Goal: Information Seeking & Learning: Learn about a topic

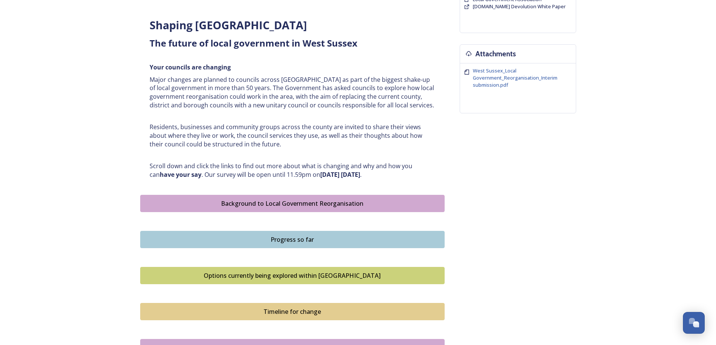
scroll to position [263, 0]
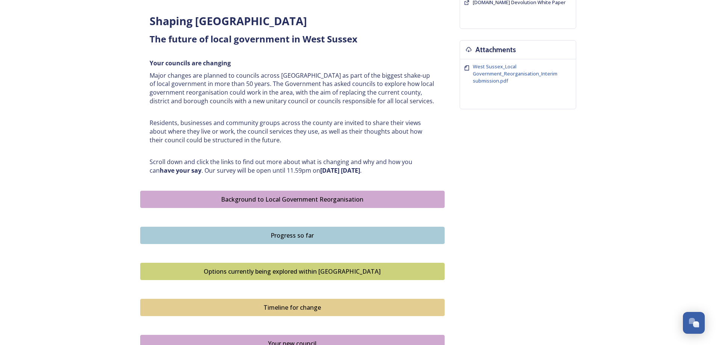
click at [289, 199] on div "Background to Local Government Reorganisation" at bounding box center [292, 199] width 296 height 9
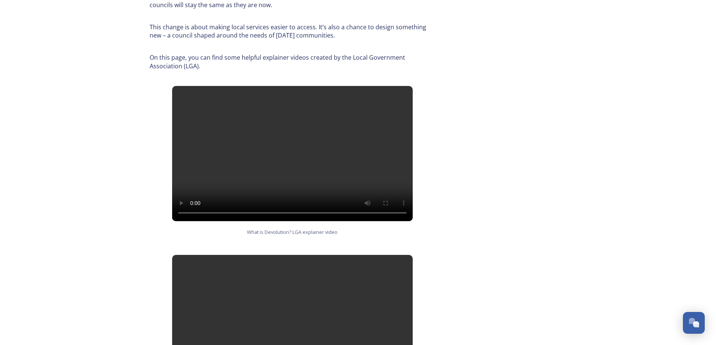
scroll to position [376, 0]
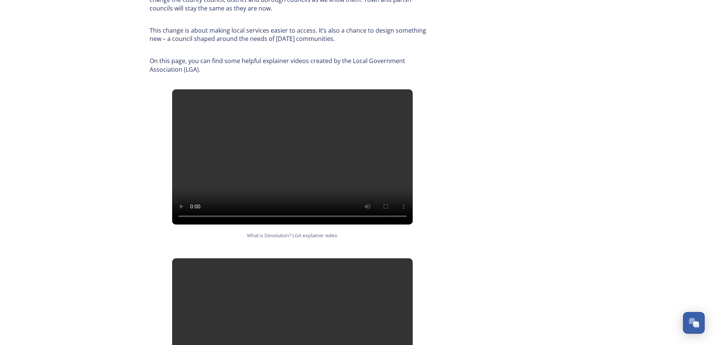
click at [280, 150] on video at bounding box center [292, 156] width 240 height 135
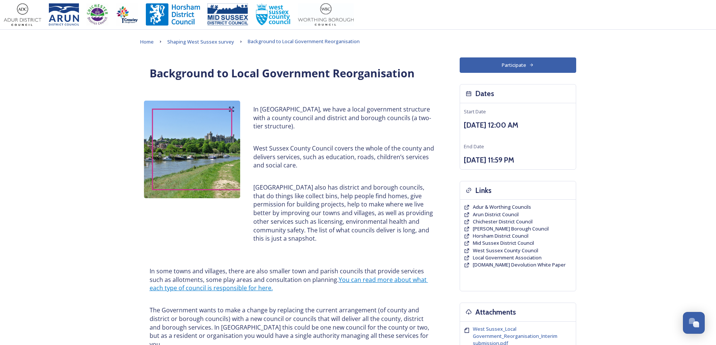
scroll to position [0, 0]
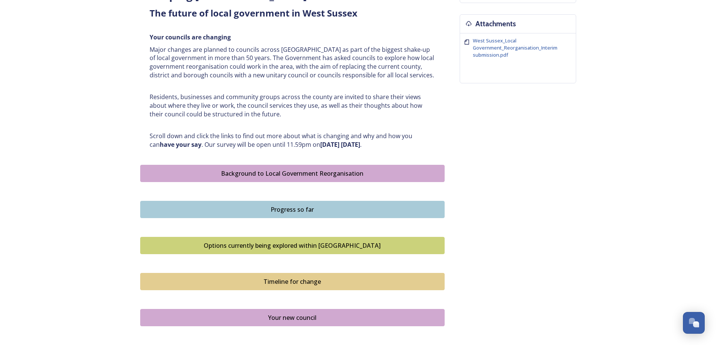
scroll to position [301, 0]
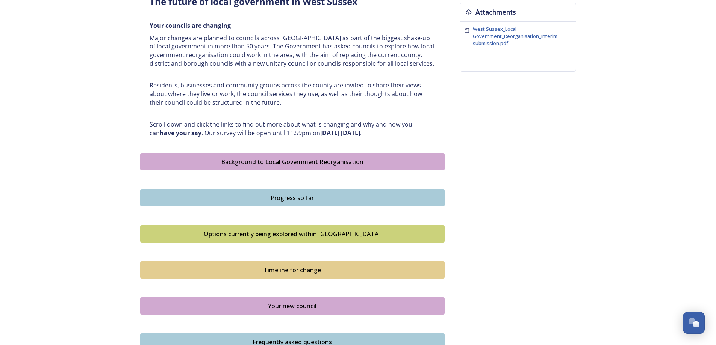
click at [283, 199] on div "Progress so far" at bounding box center [292, 197] width 296 height 9
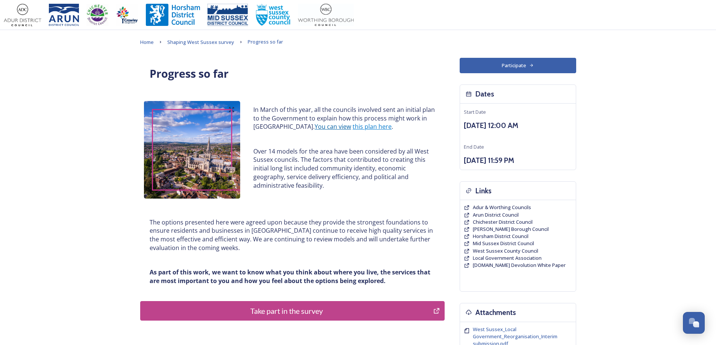
click at [324, 125] on link "You can view" at bounding box center [332, 126] width 36 height 8
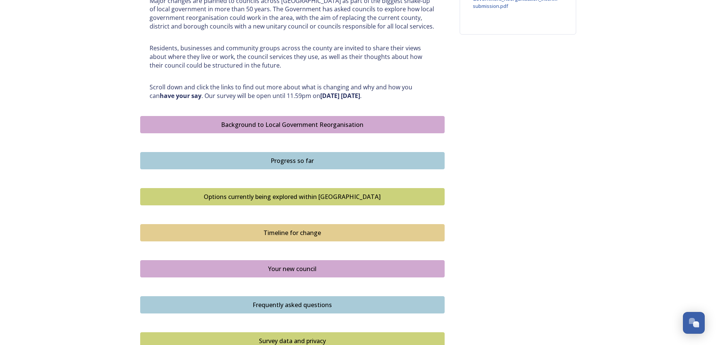
scroll to position [338, 0]
click at [290, 195] on div "Options currently being explored within [GEOGRAPHIC_DATA]" at bounding box center [292, 196] width 296 height 9
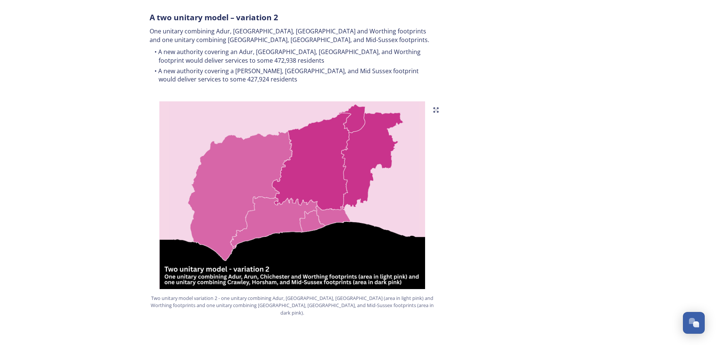
scroll to position [750, 0]
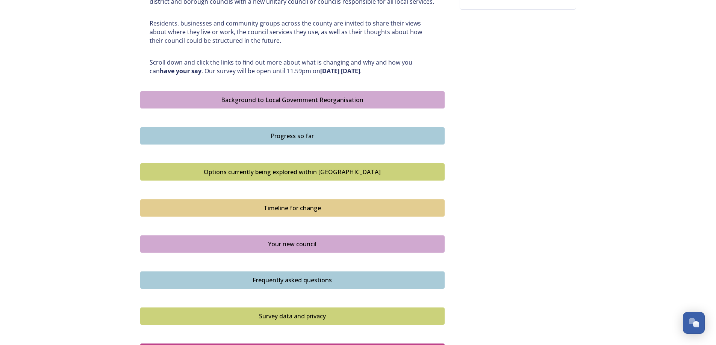
scroll to position [376, 0]
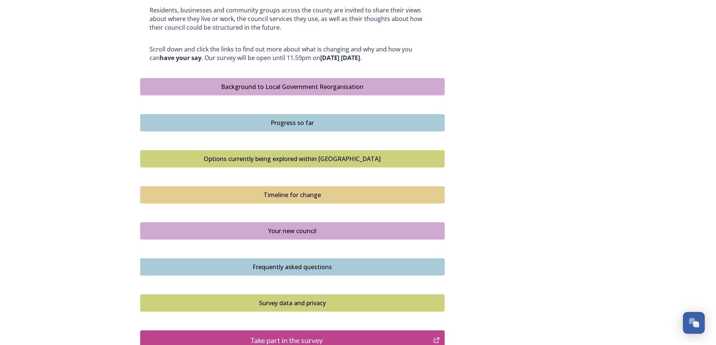
click at [289, 193] on div "Timeline for change" at bounding box center [292, 194] width 296 height 9
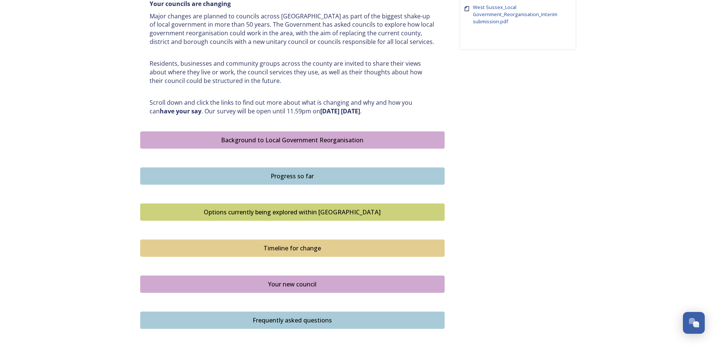
scroll to position [338, 0]
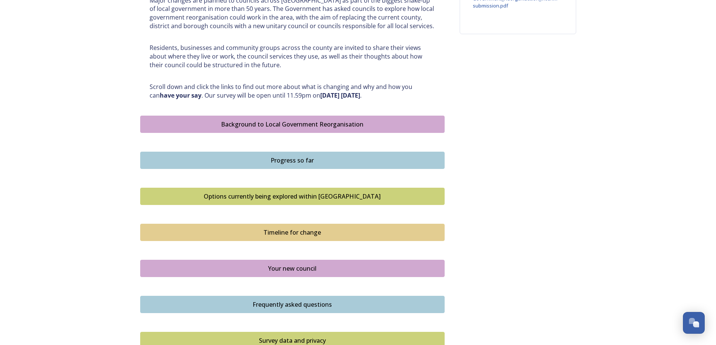
click at [296, 267] on div "Your new council" at bounding box center [292, 268] width 296 height 9
